Goal: Transaction & Acquisition: Purchase product/service

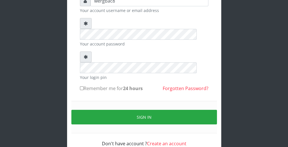
scroll to position [53, 0]
click at [245, 41] on div "wergbac8 Your account username or email address Your account password Your logi…" at bounding box center [144, 57] width 274 height 221
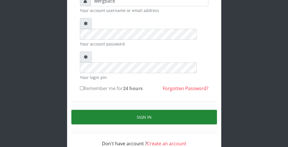
click at [183, 110] on button "Sign in" at bounding box center [144, 117] width 146 height 15
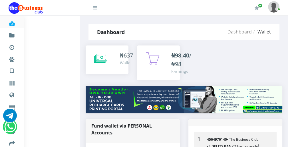
click at [103, 57] on icon at bounding box center [100, 58] width 13 height 14
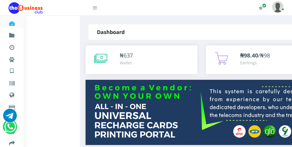
click at [103, 57] on icon at bounding box center [100, 58] width 13 height 14
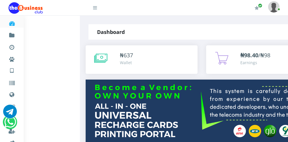
click at [103, 57] on icon at bounding box center [100, 58] width 13 height 14
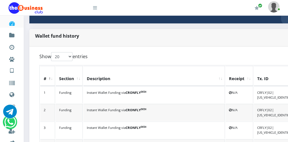
scroll to position [137, 0]
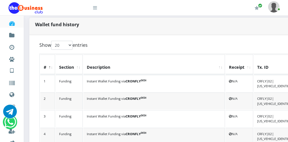
click at [96, 7] on icon at bounding box center [95, 7] width 4 height 5
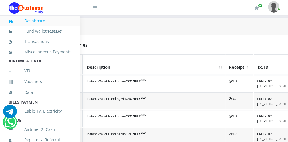
scroll to position [124, 0]
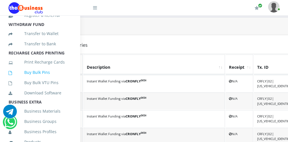
click at [47, 79] on link "Buy Bulk Pins" at bounding box center [40, 72] width 63 height 13
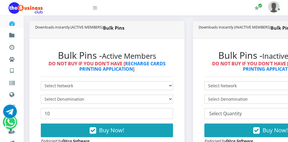
scroll to position [137, 0]
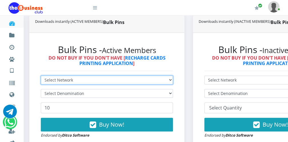
click at [62, 82] on select "Select Network MTN Globacom 9Mobile Airtel" at bounding box center [107, 80] width 132 height 9
select select "MTN"
click at [41, 76] on select "Select Network MTN Globacom 9Mobile Airtel" at bounding box center [107, 80] width 132 height 9
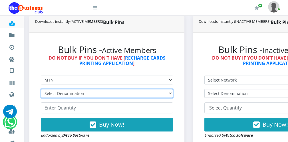
click at [61, 91] on select "Select Denomination MTN NGN100 - ₦96.99 MTN NGN200 - ₦193.98 MTN NGN400 - ₦387.…" at bounding box center [107, 93] width 132 height 9
select select "193.98-200"
click at [41, 89] on select "Select Denomination MTN NGN100 - ₦96.99 MTN NGN200 - ₦193.98 MTN NGN400 - ₦387.…" at bounding box center [107, 93] width 132 height 9
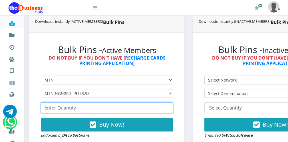
click at [55, 108] on input "number" at bounding box center [107, 107] width 132 height 11
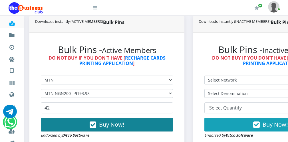
click at [86, 125] on button "Buy Now!" at bounding box center [107, 125] width 132 height 14
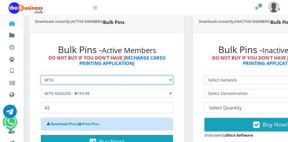
click at [70, 78] on select "Select Network MTN Globacom 9Mobile Airtel" at bounding box center [107, 80] width 132 height 9
click at [41, 76] on select "Select Network MTN Globacom 9Mobile Airtel" at bounding box center [107, 80] width 132 height 9
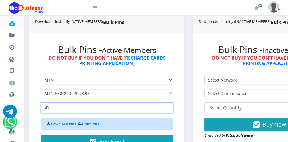
click at [66, 109] on input "42" at bounding box center [107, 107] width 132 height 11
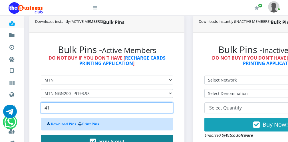
type input "41"
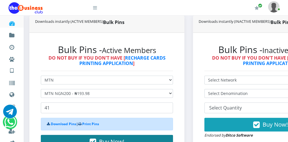
click at [100, 138] on span "Buy Now!" at bounding box center [111, 142] width 25 height 8
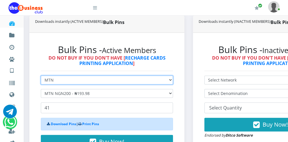
click at [58, 78] on select "Select Network MTN Globacom 9Mobile Airtel" at bounding box center [107, 80] width 132 height 9
select select "Airtel"
click at [41, 76] on select "Select Network MTN Globacom 9Mobile Airtel" at bounding box center [107, 80] width 132 height 9
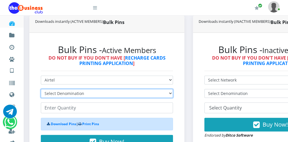
click at [71, 94] on select "Select Denomination Airtel NGN100 - ₦96.38 Airtel NGN200 - ₦192.76 Airtel NGN50…" at bounding box center [107, 93] width 132 height 9
select select "96.38-100"
click at [41, 89] on select "Select Denomination Airtel NGN100 - ₦96.38 Airtel NGN200 - ₦192.76 Airtel NGN50…" at bounding box center [107, 93] width 132 height 9
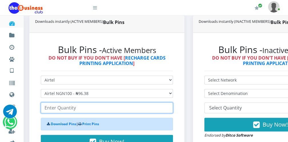
click at [70, 109] on input "number" at bounding box center [107, 107] width 132 height 11
type input "4"
click at [168, 106] on input "212" at bounding box center [107, 107] width 132 height 11
click at [168, 106] on input "213" at bounding box center [107, 107] width 132 height 11
click at [168, 110] on input "212" at bounding box center [107, 107] width 132 height 11
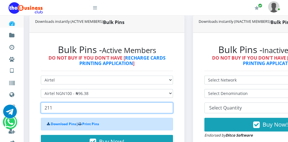
click at [168, 110] on input "211" at bounding box center [107, 107] width 132 height 11
click at [168, 110] on input "210" at bounding box center [107, 107] width 132 height 11
click at [168, 110] on input "209" at bounding box center [107, 107] width 132 height 11
click at [168, 110] on input "208" at bounding box center [107, 107] width 132 height 11
click at [168, 110] on input "207" at bounding box center [107, 107] width 132 height 11
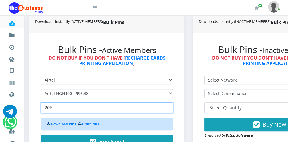
click at [168, 110] on input "206" at bounding box center [107, 107] width 132 height 11
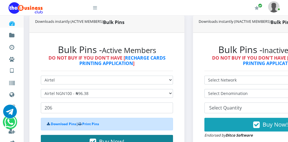
click at [146, 138] on button "Buy Now!" at bounding box center [107, 142] width 132 height 14
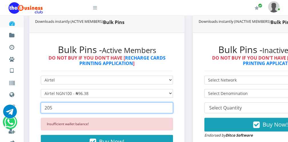
click at [168, 110] on input "205" at bounding box center [107, 107] width 132 height 11
click at [168, 110] on input "204" at bounding box center [107, 107] width 132 height 11
click at [168, 110] on input "203" at bounding box center [107, 107] width 132 height 11
click at [168, 110] on input "202" at bounding box center [107, 107] width 132 height 11
click at [168, 110] on input "201" at bounding box center [107, 107] width 132 height 11
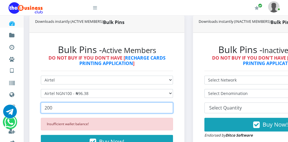
click at [168, 110] on input "200" at bounding box center [107, 107] width 132 height 11
type input "199"
click at [168, 110] on input "199" at bounding box center [107, 107] width 132 height 11
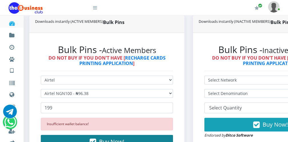
click at [140, 138] on button "Buy Now!" at bounding box center [107, 142] width 132 height 14
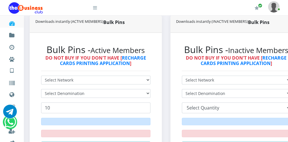
scroll to position [137, 56]
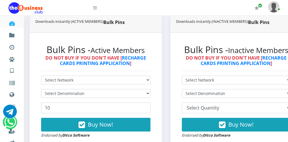
click at [97, 9] on div at bounding box center [59, 7] width 100 height 15
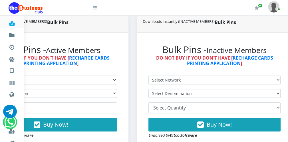
scroll to position [0, 0]
click at [96, 9] on icon at bounding box center [95, 7] width 4 height 5
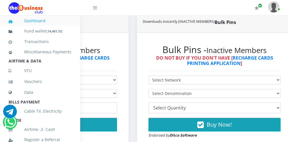
click at [123, 62] on div "Bulk Pins - Active Members DO NOT BUY IF YOU DON'T HAVE [ RECHARGE CARDS PRINTI…" at bounding box center [50, 91] width 155 height 117
click at [96, 9] on icon at bounding box center [95, 7] width 4 height 5
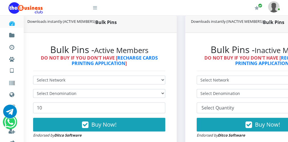
scroll to position [137, 0]
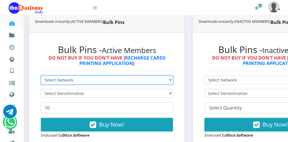
click at [73, 77] on select "Select Network MTN Globacom 9Mobile Airtel" at bounding box center [107, 80] width 132 height 9
select select "Airtel"
click at [41, 76] on select "Select Network MTN Globacom 9Mobile Airtel" at bounding box center [107, 80] width 132 height 9
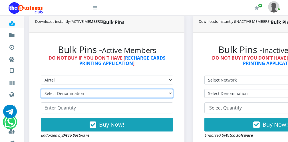
click at [58, 95] on select "Select Denomination" at bounding box center [107, 93] width 132 height 9
select select "96.38-100"
click at [41, 89] on select "Select Denomination Airtel NGN100 - ₦96.38 Airtel NGN200 - ₦192.76 Airtel NGN50…" at bounding box center [107, 93] width 132 height 9
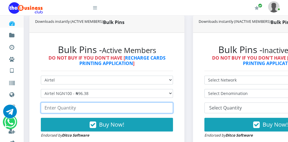
click at [47, 109] on input "number" at bounding box center [107, 107] width 132 height 11
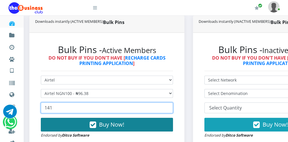
type input "141"
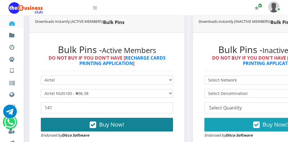
click at [93, 126] on icon "button" at bounding box center [93, 125] width 7 height 6
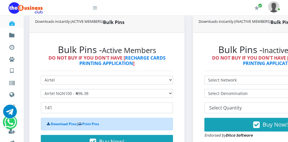
click at [96, 8] on icon at bounding box center [95, 7] width 4 height 5
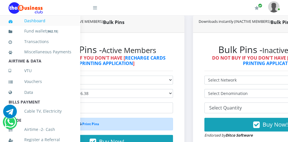
scroll to position [124, 0]
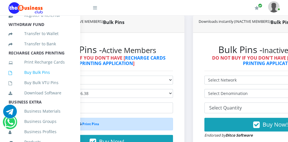
click at [53, 79] on link "Buy Bulk Pins" at bounding box center [40, 72] width 63 height 13
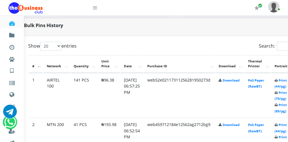
scroll to position [274, 23]
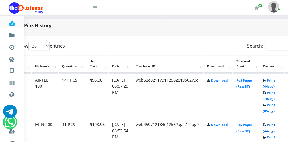
click at [273, 130] on link "Print (44/pg)" at bounding box center [269, 128] width 12 height 11
click at [269, 85] on id "1 AIRTEL 100 141 PCS ₦96.38 05.Oct.2025 06:57:25 PM web52e02117311256281950273d…" at bounding box center [166, 95] width 297 height 44
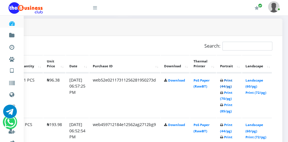
scroll to position [274, 23]
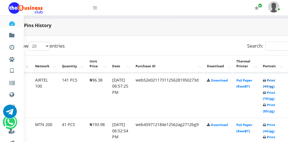
click at [272, 86] on link "Print (44/pg)" at bounding box center [269, 83] width 12 height 11
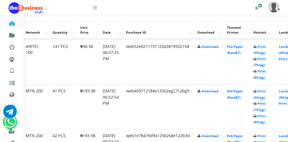
scroll to position [320, 32]
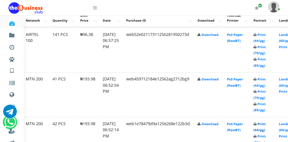
click at [261, 128] on link "Print (44/pg)" at bounding box center [259, 127] width 12 height 11
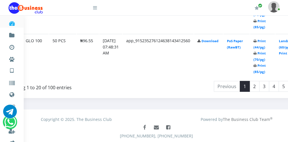
scroll to position [1174, 32]
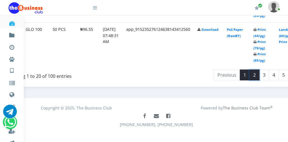
click at [255, 70] on link "2" at bounding box center [254, 75] width 10 height 11
click at [258, 70] on link "2" at bounding box center [254, 75] width 10 height 11
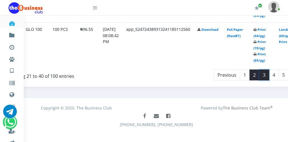
click at [265, 70] on link "3" at bounding box center [264, 75] width 10 height 11
click at [257, 70] on link "2" at bounding box center [254, 75] width 10 height 11
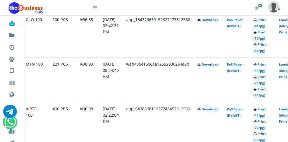
scroll to position [957, 32]
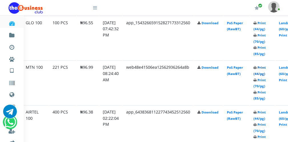
click at [263, 70] on link "Print (44/pg)" at bounding box center [259, 70] width 12 height 11
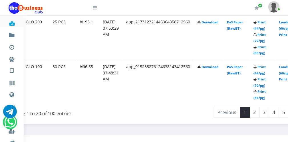
scroll to position [1140, 32]
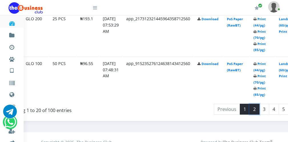
click at [255, 105] on link "2" at bounding box center [254, 109] width 10 height 11
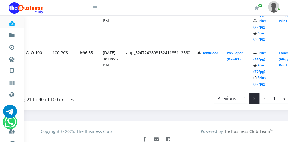
scroll to position [1151, 32]
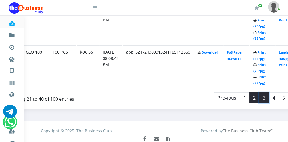
click at [265, 92] on link "3" at bounding box center [264, 97] width 10 height 11
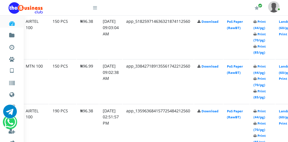
scroll to position [729, 32]
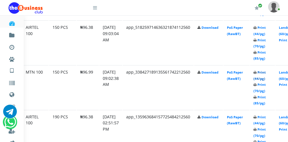
click at [260, 76] on link "Print (44/pg)" at bounding box center [259, 75] width 12 height 11
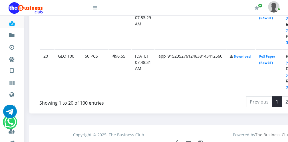
scroll to position [1151, 0]
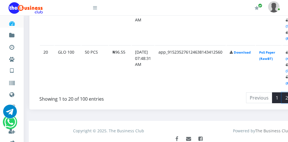
click at [286, 95] on link "2" at bounding box center [287, 97] width 10 height 11
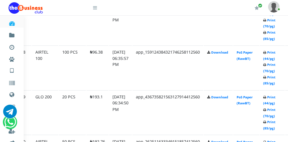
scroll to position [615, 23]
click at [273, 55] on link "Print (44/pg)" at bounding box center [269, 55] width 12 height 11
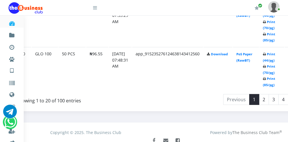
scroll to position [1151, 23]
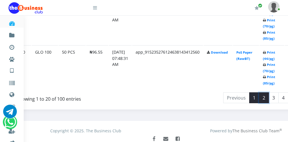
click at [267, 95] on link "2" at bounding box center [264, 97] width 10 height 11
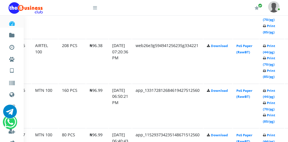
scroll to position [482, 23]
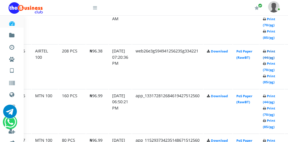
click at [272, 54] on link "Print (44/pg)" at bounding box center [269, 54] width 12 height 11
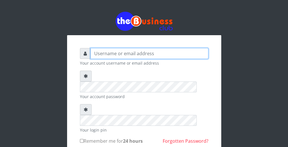
type input "wergbac8"
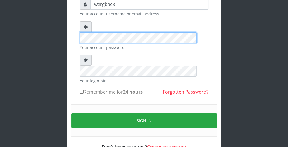
scroll to position [53, 0]
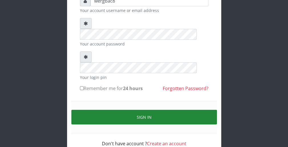
click at [186, 110] on button "Sign in" at bounding box center [144, 117] width 146 height 15
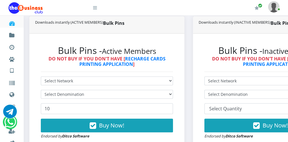
scroll to position [137, 0]
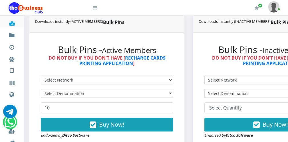
click at [93, 8] on icon at bounding box center [95, 7] width 4 height 5
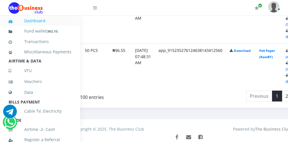
scroll to position [1164, 0]
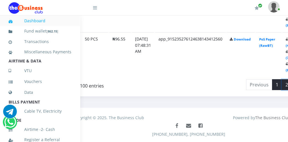
click at [286, 80] on link "2" at bounding box center [287, 84] width 10 height 11
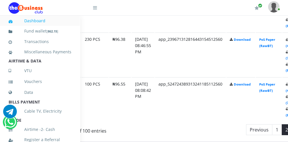
scroll to position [1119, 0]
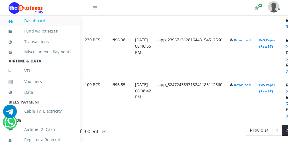
click at [85, 24] on td "200 PCS" at bounding box center [94, 11] width 27 height 44
click at [95, 9] on icon at bounding box center [95, 7] width 4 height 5
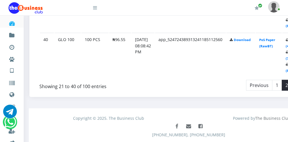
scroll to position [1164, 0]
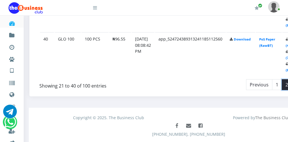
click at [286, 80] on link "2" at bounding box center [287, 84] width 10 height 11
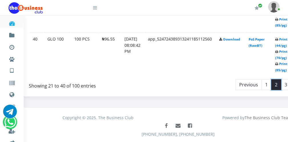
scroll to position [1164, 23]
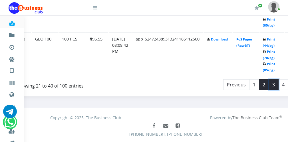
click at [276, 80] on link "3" at bounding box center [274, 84] width 10 height 11
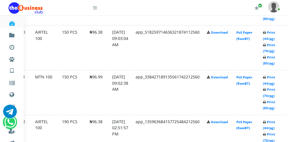
scroll to position [719, 23]
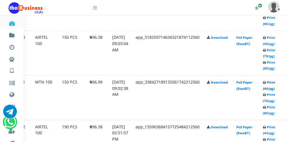
click at [268, 85] on link "Print (44/pg)" at bounding box center [269, 85] width 12 height 11
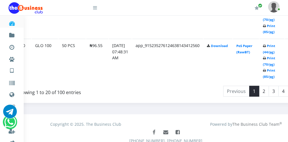
scroll to position [1164, 23]
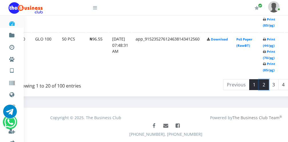
click at [265, 79] on link "2" at bounding box center [264, 84] width 10 height 11
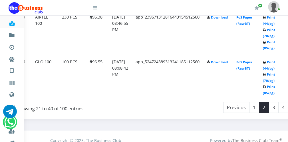
scroll to position [1153, 23]
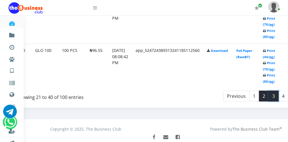
click at [276, 92] on link "3" at bounding box center [274, 96] width 10 height 11
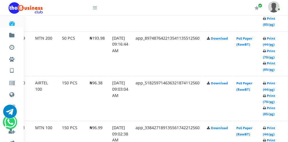
scroll to position [662, 23]
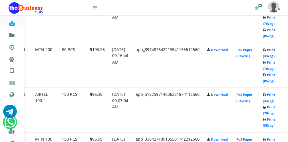
click at [270, 53] on link "Print (44/pg)" at bounding box center [269, 53] width 12 height 11
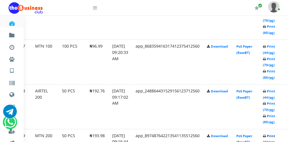
scroll to position [571, 23]
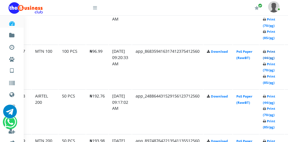
click at [271, 55] on link "Print (44/pg)" at bounding box center [269, 54] width 12 height 11
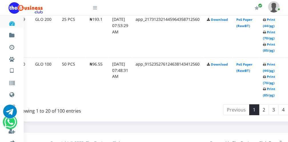
scroll to position [1153, 23]
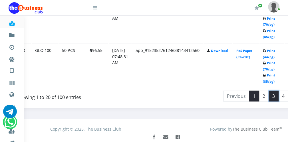
click at [275, 95] on link "3" at bounding box center [274, 96] width 10 height 11
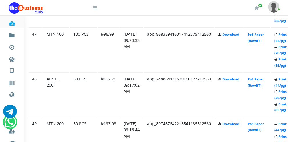
scroll to position [582, 11]
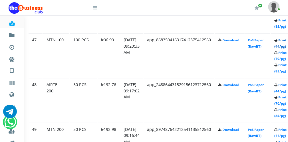
click at [283, 44] on link "Print (44/pg)" at bounding box center [280, 43] width 12 height 11
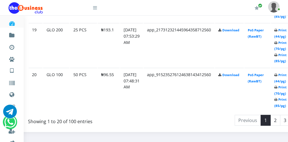
scroll to position [1140, 11]
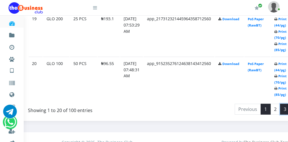
click at [286, 107] on link "3" at bounding box center [285, 109] width 10 height 11
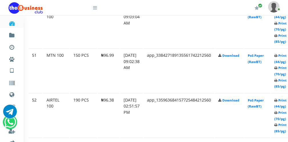
scroll to position [740, 11]
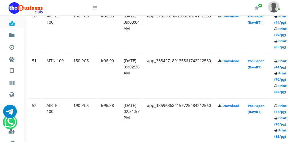
click at [283, 63] on link "Print (44/pg)" at bounding box center [280, 64] width 12 height 11
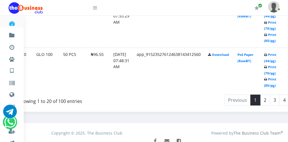
scroll to position [1149, 23]
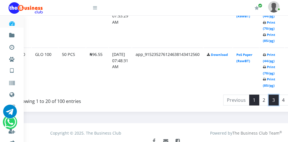
click at [276, 98] on link "3" at bounding box center [274, 100] width 10 height 11
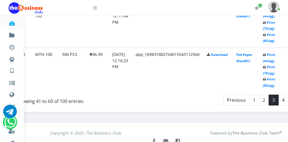
click at [275, 98] on link "3" at bounding box center [274, 100] width 10 height 11
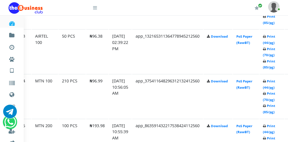
scroll to position [852, 23]
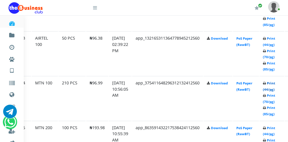
click at [272, 85] on link "Print (44/pg)" at bounding box center [269, 86] width 12 height 11
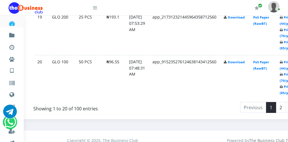
scroll to position [1141, 11]
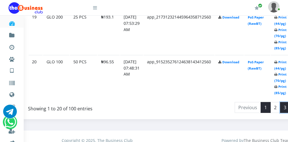
click at [283, 104] on link "3" at bounding box center [285, 107] width 10 height 11
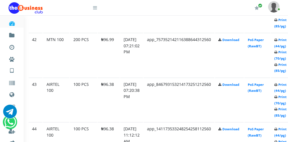
scroll to position [354, 11]
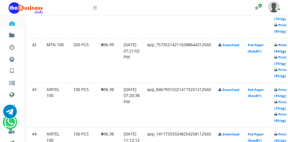
click at [281, 49] on link "Print (44/pg)" at bounding box center [280, 48] width 12 height 11
